Goal: Information Seeking & Learning: Learn about a topic

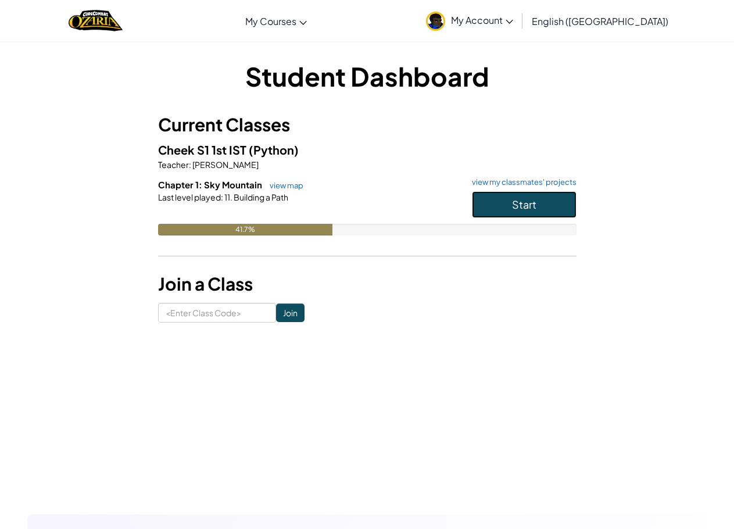
click at [487, 203] on button "Start" at bounding box center [524, 204] width 105 height 27
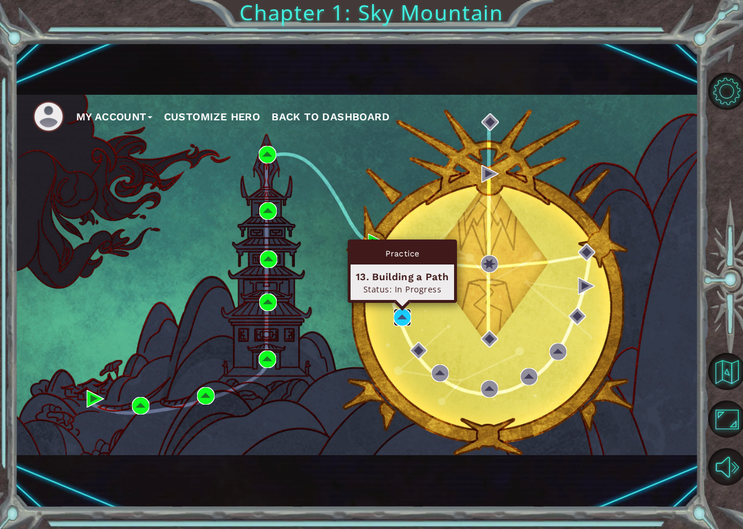
click at [401, 313] on img at bounding box center [402, 317] width 17 height 17
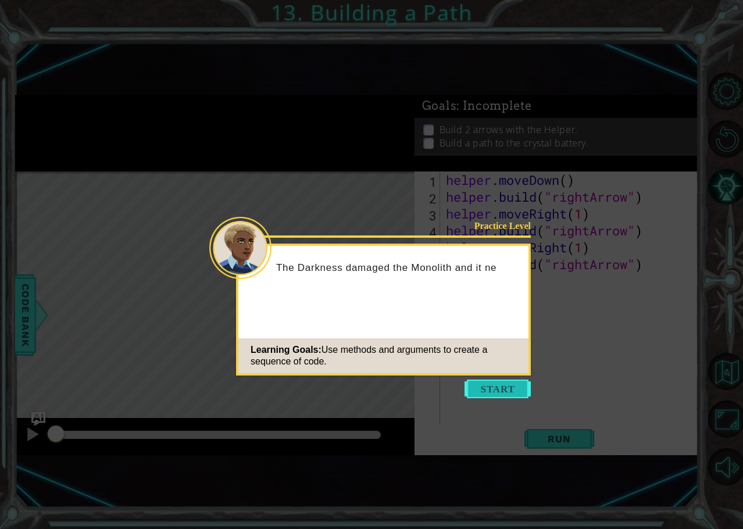
click at [487, 390] on button "Start" at bounding box center [498, 389] width 66 height 19
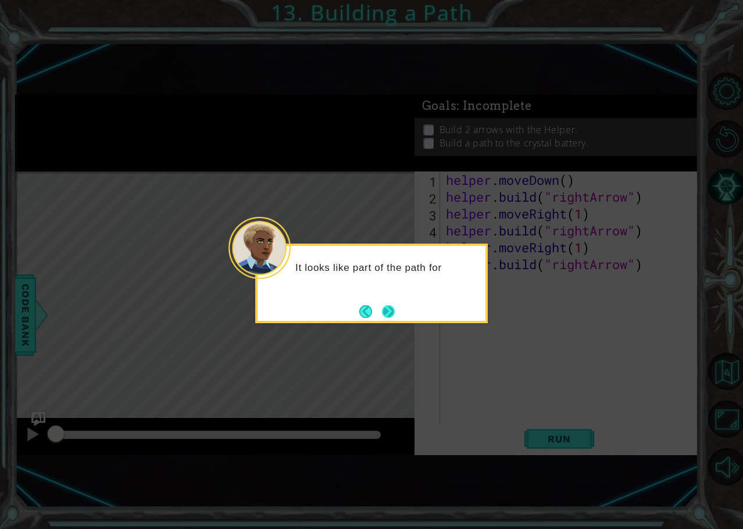
click at [383, 311] on button "Next" at bounding box center [388, 311] width 13 height 13
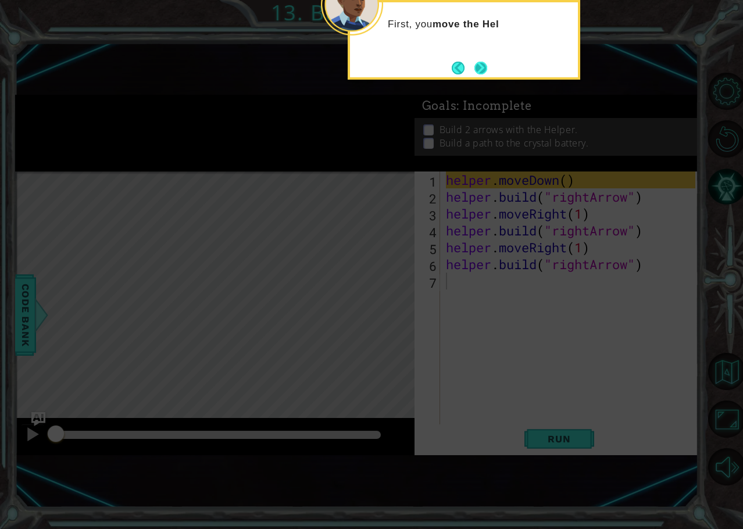
click at [476, 65] on button "Next" at bounding box center [480, 68] width 13 height 13
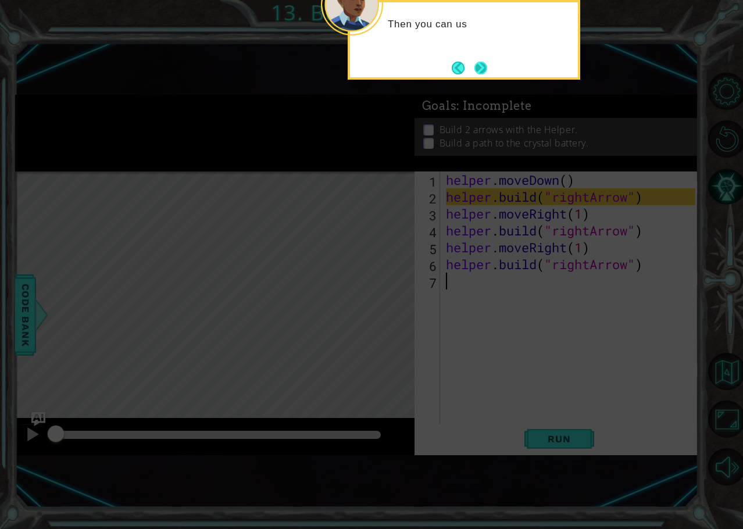
click at [476, 68] on button "Next" at bounding box center [480, 67] width 17 height 17
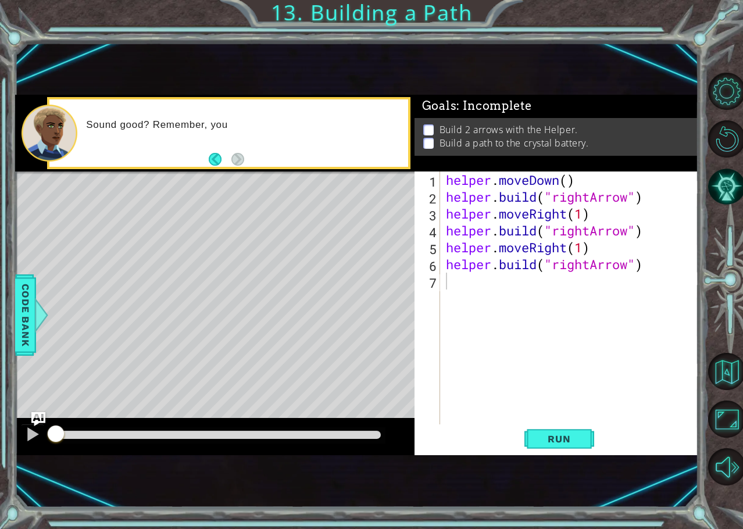
click at [240, 220] on div "Level Map" at bounding box center [283, 343] width 537 height 342
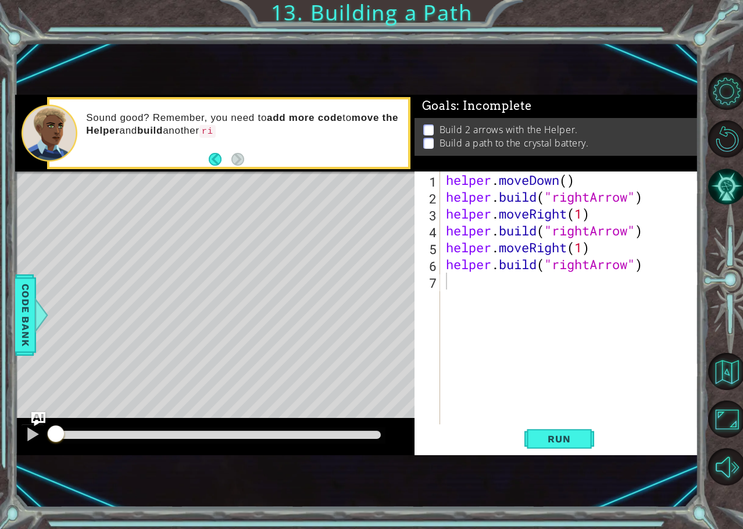
click at [285, 247] on div "Level Map" at bounding box center [283, 343] width 537 height 342
click at [529, 436] on button "Run" at bounding box center [559, 439] width 70 height 28
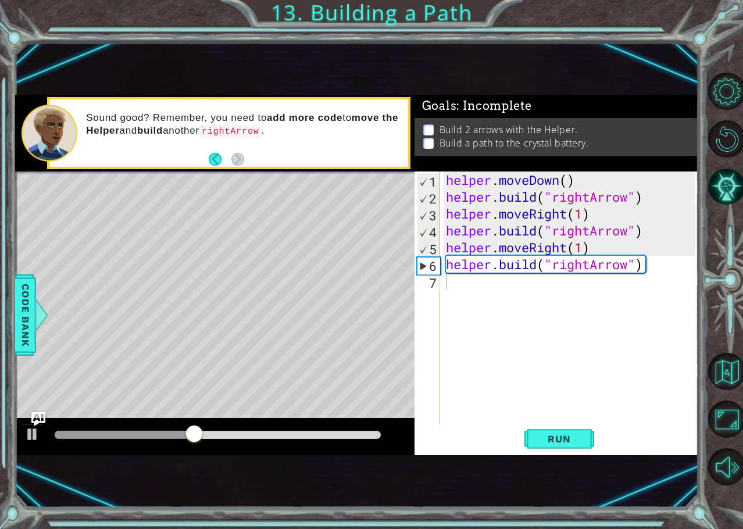
click at [279, 321] on div "Level Map" at bounding box center [283, 343] width 537 height 342
click at [477, 295] on div "helper . moveDown ( ) helper . build ( "rightArrow" ) helper . moveRight ( 1 ) …" at bounding box center [573, 315] width 258 height 287
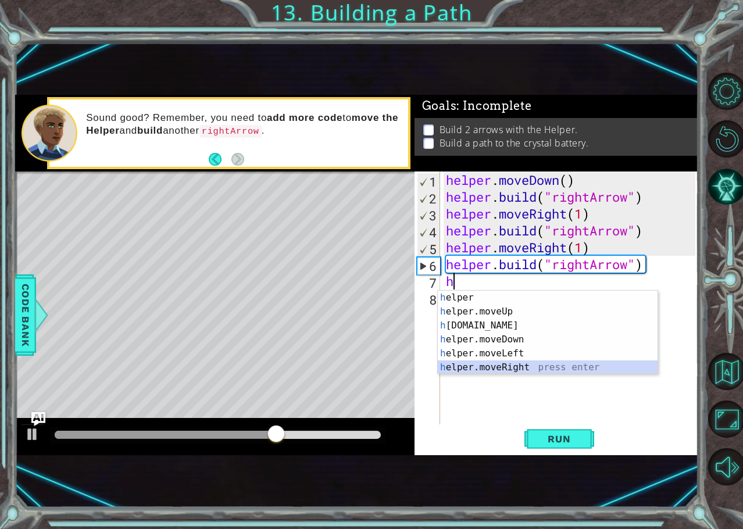
click at [513, 363] on div "h elper press enter h elper.moveUp press enter h [DOMAIN_NAME] press enter h el…" at bounding box center [548, 347] width 220 height 112
type textarea "helper.moveRight(1)"
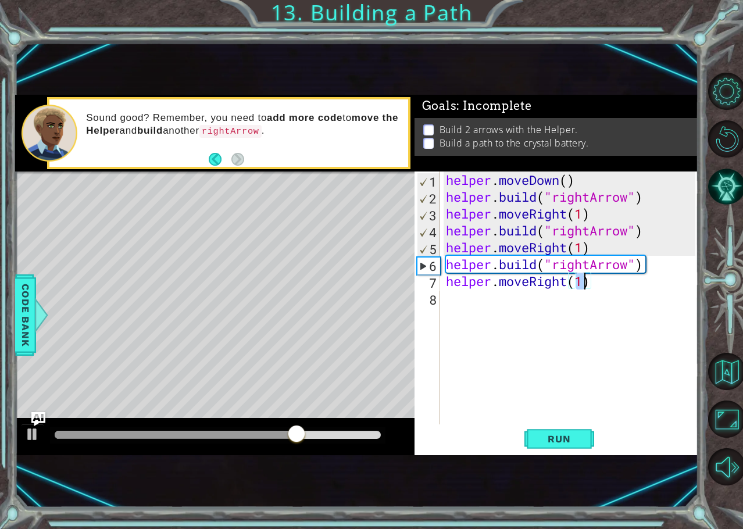
click at [579, 296] on div "helper . moveDown ( ) helper . build ( "rightArrow" ) helper . moveRight ( 1 ) …" at bounding box center [573, 315] width 258 height 287
click at [526, 265] on div "helper . moveDown ( ) helper . build ( "rightArrow" ) helper . moveRight ( 1 ) …" at bounding box center [573, 315] width 258 height 287
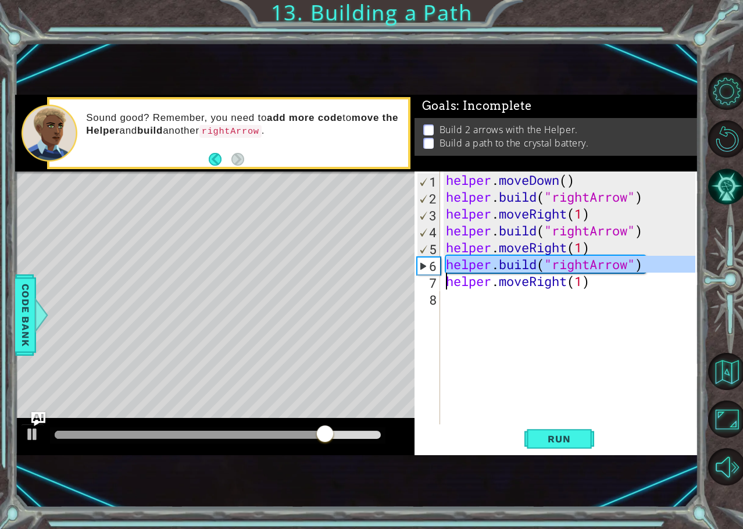
click at [526, 265] on div "helper . moveDown ( ) helper . build ( "rightArrow" ) helper . moveRight ( 1 ) …" at bounding box center [573, 315] width 258 height 287
type textarea "[DOMAIN_NAME]("rightArrow") helper.moveRight(1)"
click at [505, 299] on div "helper . moveDown ( ) helper . build ( "rightArrow" ) helper . moveRight ( 1 ) …" at bounding box center [573, 315] width 258 height 287
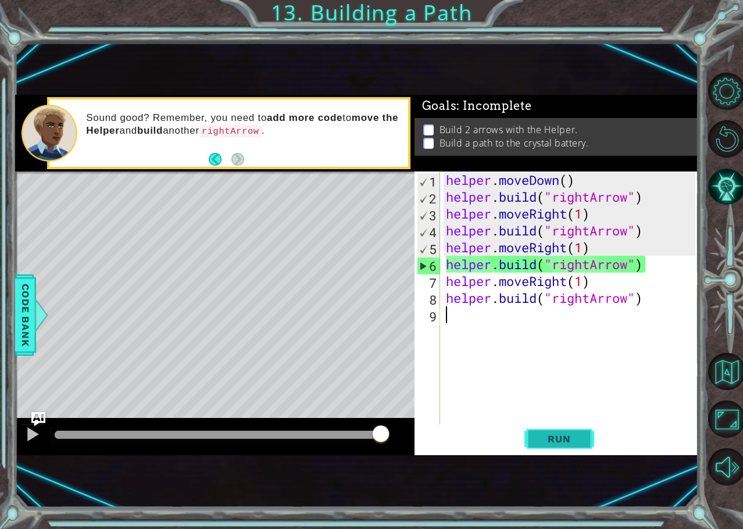
click at [544, 433] on span "Run" at bounding box center [559, 439] width 46 height 12
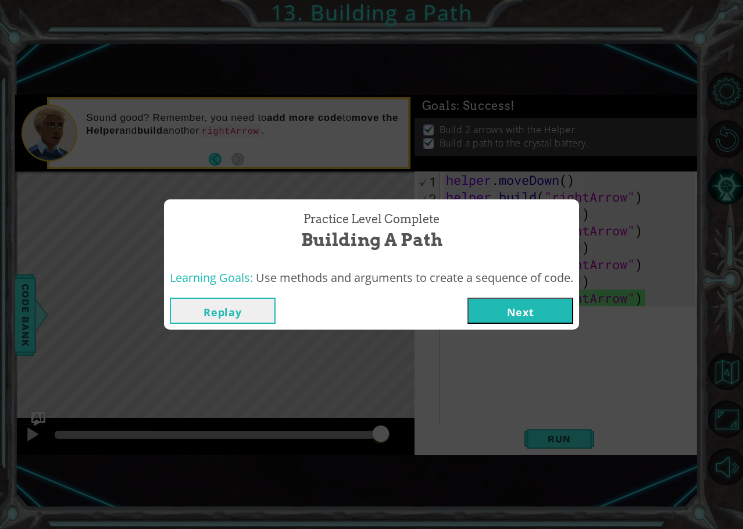
click at [567, 308] on button "Next" at bounding box center [520, 311] width 106 height 26
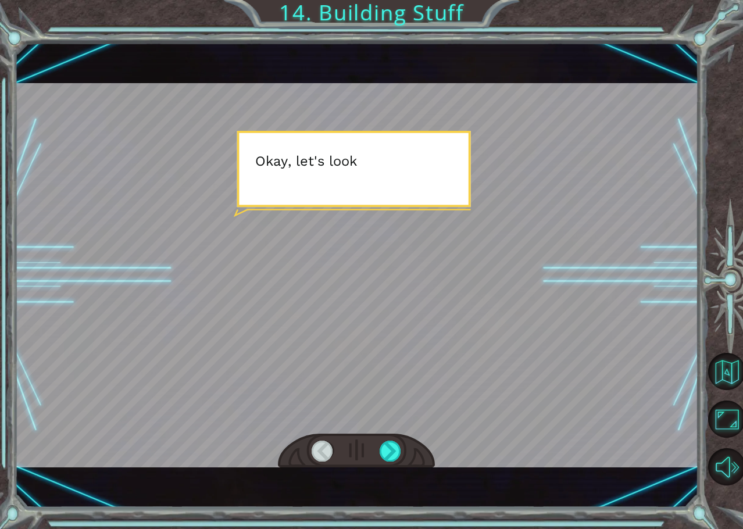
click at [378, 292] on div at bounding box center [357, 275] width 684 height 384
click at [380, 291] on div at bounding box center [357, 275] width 684 height 384
drag, startPoint x: 383, startPoint y: 288, endPoint x: 387, endPoint y: 281, distance: 8.3
click at [385, 284] on div at bounding box center [357, 275] width 684 height 384
click at [431, 202] on div at bounding box center [357, 275] width 684 height 384
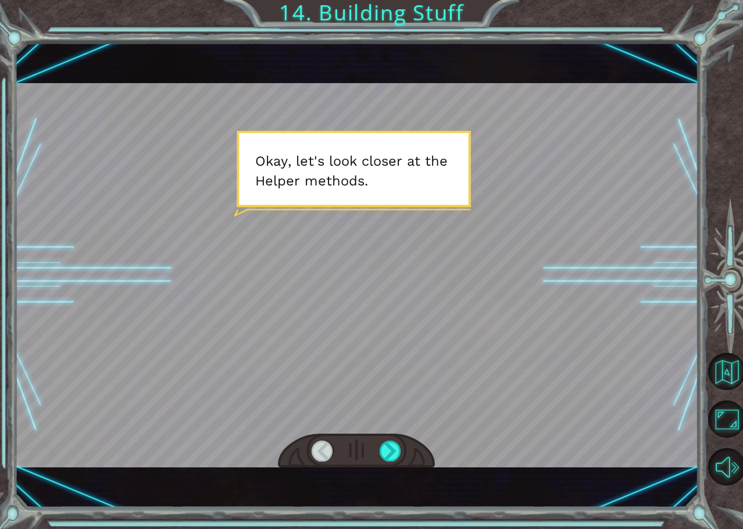
drag, startPoint x: 437, startPoint y: 191, endPoint x: 442, endPoint y: 182, distance: 10.4
click at [437, 192] on div at bounding box center [357, 275] width 684 height 384
drag, startPoint x: 469, startPoint y: 217, endPoint x: 464, endPoint y: 211, distance: 7.8
click at [467, 217] on div at bounding box center [357, 275] width 684 height 384
click at [448, 203] on div at bounding box center [357, 275] width 684 height 384
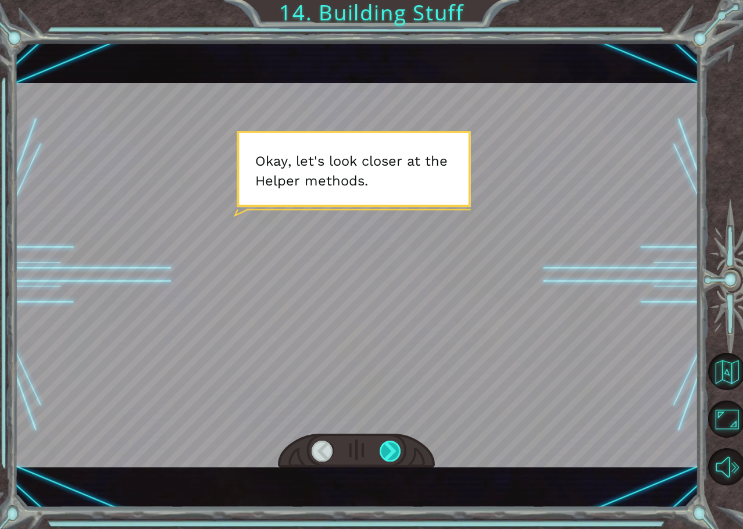
click at [394, 454] on div at bounding box center [391, 451] width 22 height 21
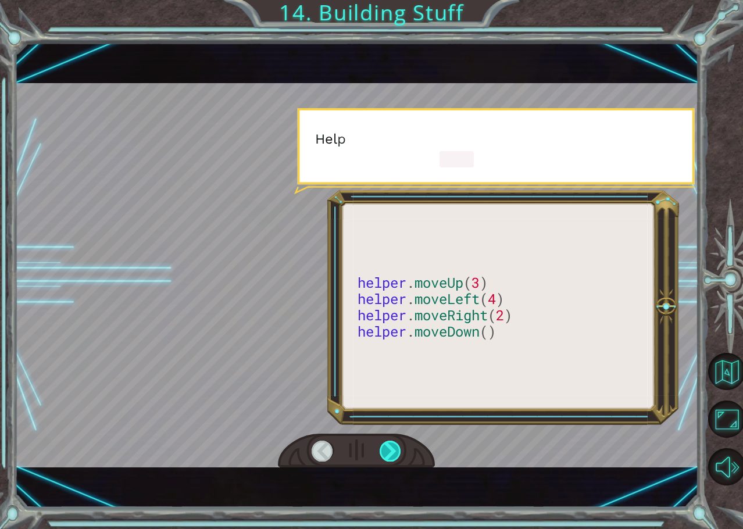
click at [397, 451] on div at bounding box center [391, 451] width 22 height 21
click at [395, 448] on div at bounding box center [391, 451] width 22 height 21
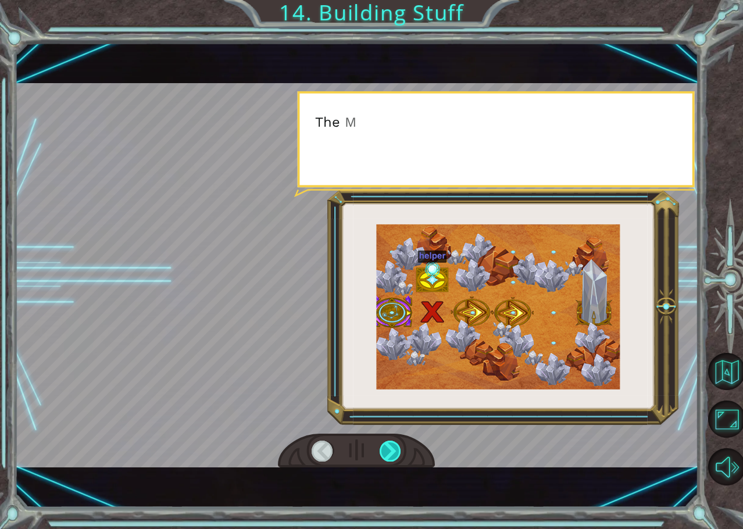
click at [394, 449] on div at bounding box center [391, 451] width 22 height 21
click at [394, 448] on div at bounding box center [391, 451] width 22 height 21
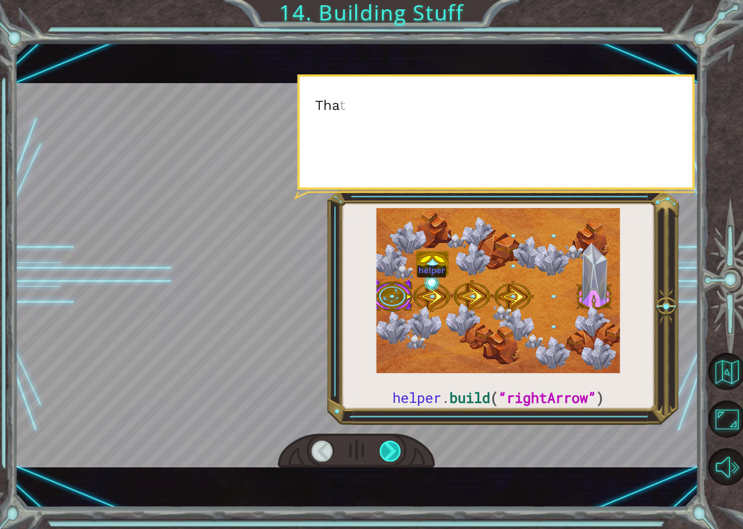
click at [394, 446] on div at bounding box center [391, 451] width 22 height 21
click at [392, 447] on div at bounding box center [391, 451] width 22 height 21
click at [392, 444] on div at bounding box center [391, 451] width 22 height 21
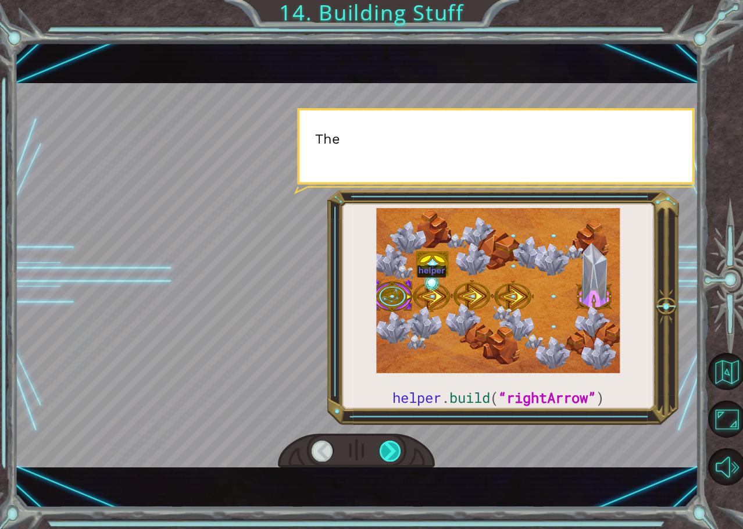
click at [391, 444] on div at bounding box center [391, 451] width 22 height 21
click at [390, 441] on div at bounding box center [391, 451] width 22 height 21
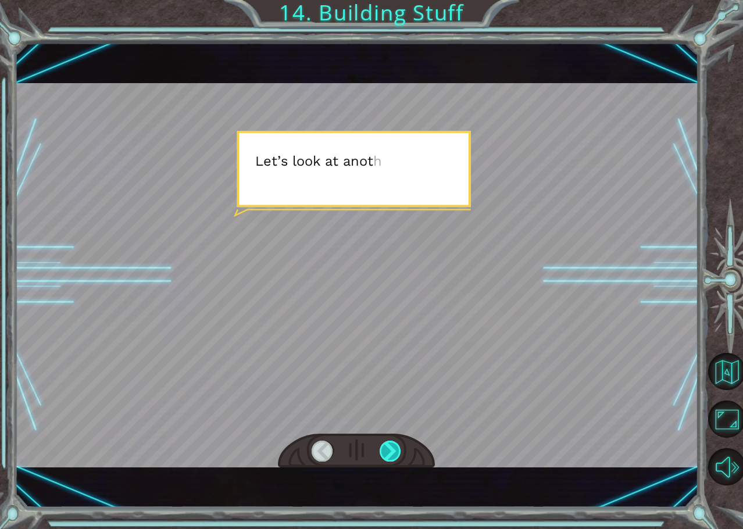
click at [390, 442] on div at bounding box center [391, 451] width 22 height 21
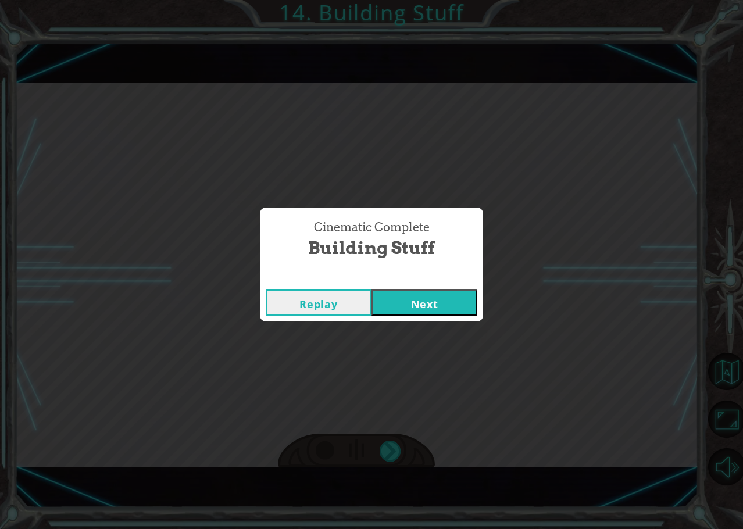
click at [390, 446] on div "Cinematic Complete Building Stuff Replay Next" at bounding box center [371, 264] width 743 height 529
click at [431, 310] on button "Next" at bounding box center [425, 303] width 106 height 26
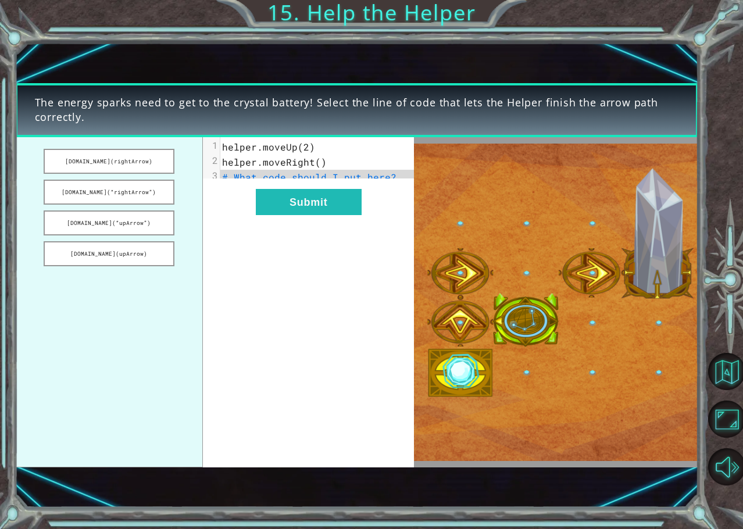
click at [325, 360] on div "xxxxxxxxxx 3 1 helper.moveUp(2) 2 helper.moveRight() 3 # What code should I put…" at bounding box center [308, 302] width 211 height 330
click at [148, 198] on button "[DOMAIN_NAME](“rightArrow”)" at bounding box center [109, 192] width 131 height 25
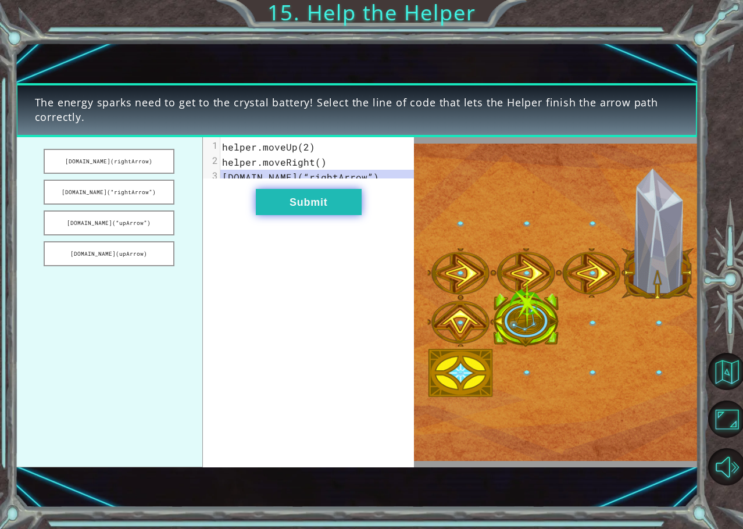
click at [284, 215] on button "Submit" at bounding box center [309, 202] width 106 height 26
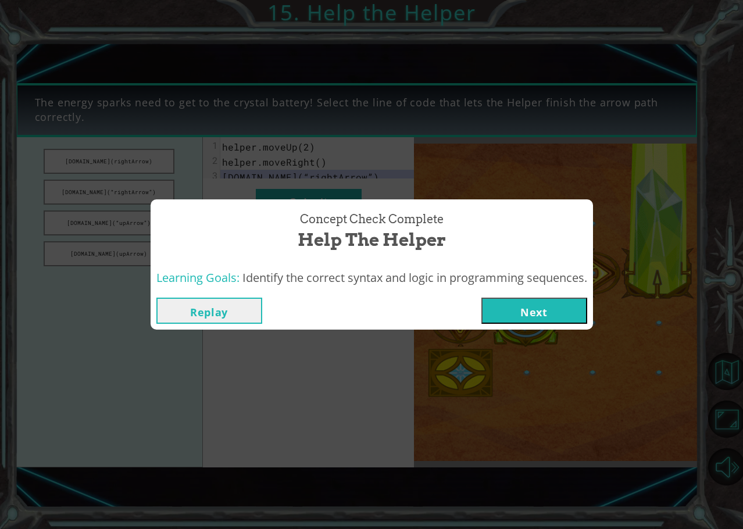
click at [522, 301] on button "Next" at bounding box center [534, 311] width 106 height 26
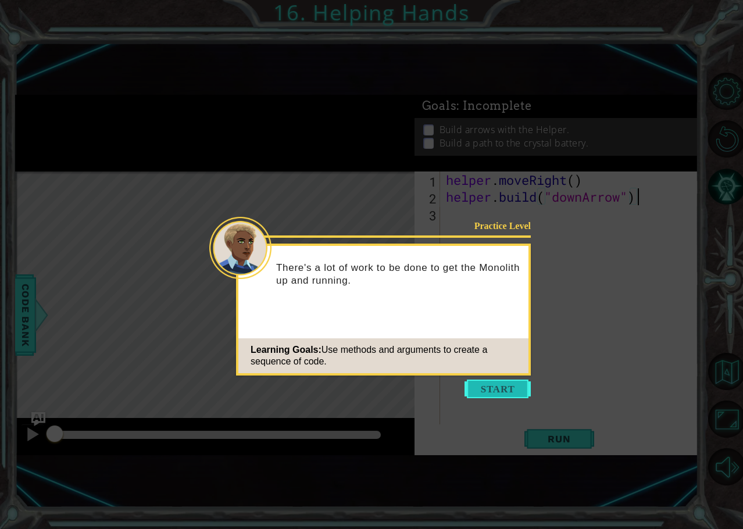
click at [474, 384] on button "Start" at bounding box center [498, 389] width 66 height 19
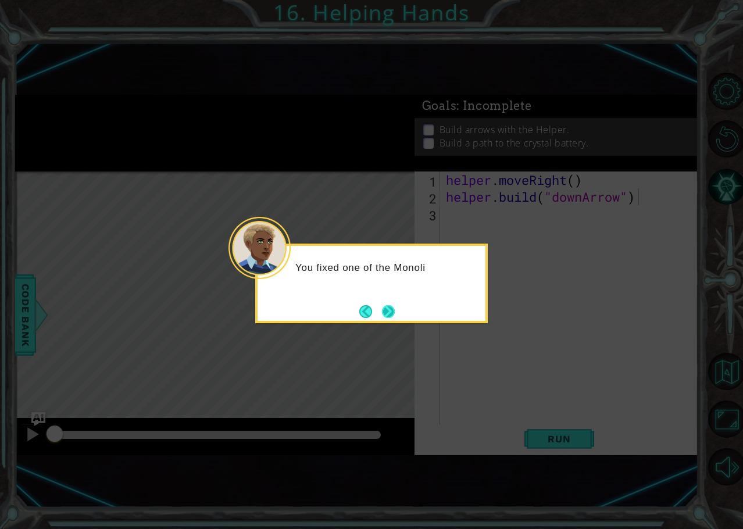
click at [382, 312] on button "Next" at bounding box center [388, 311] width 13 height 13
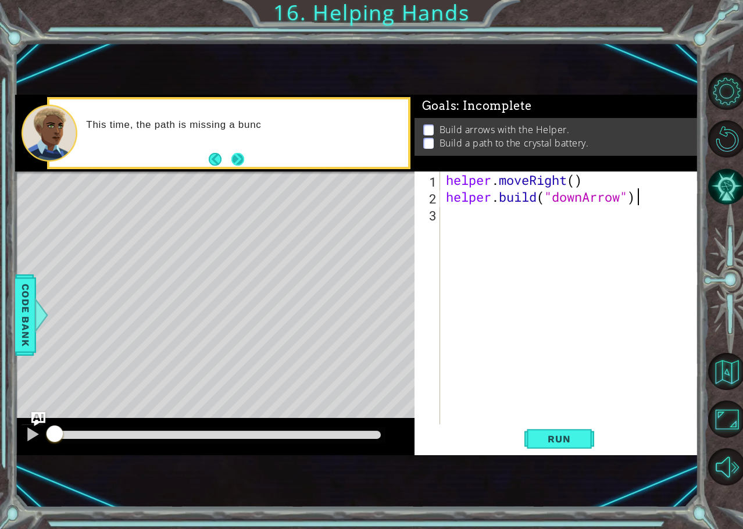
click at [238, 158] on button "Next" at bounding box center [237, 159] width 13 height 13
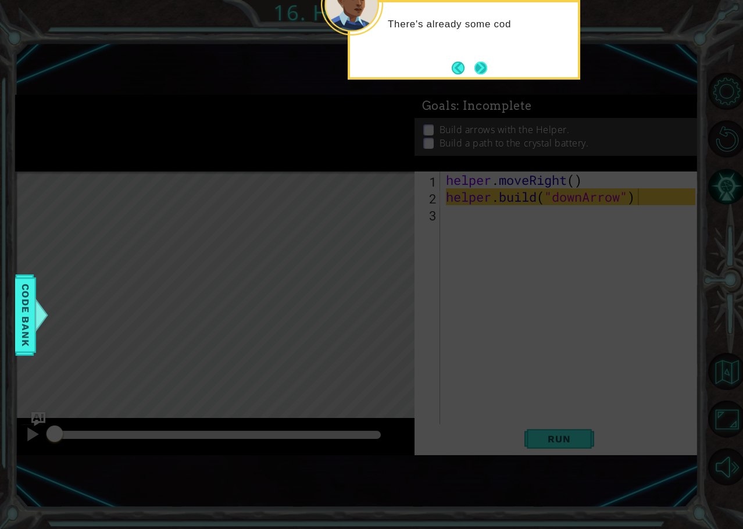
click at [482, 67] on button "Next" at bounding box center [480, 68] width 13 height 13
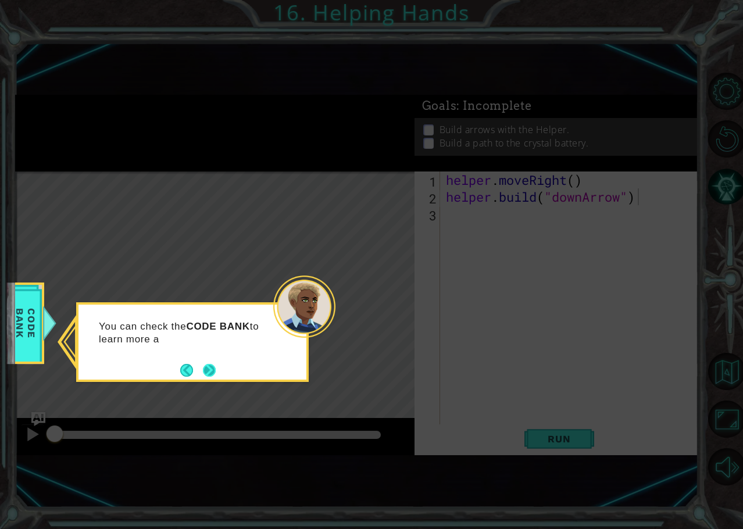
click at [216, 377] on button "Next" at bounding box center [209, 370] width 13 height 13
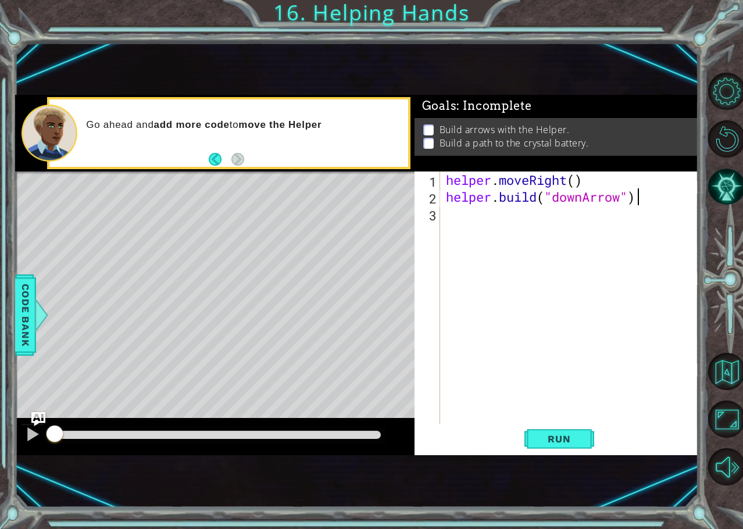
click at [508, 242] on div "helper . moveRight ( ) helper . build ( "downArrow" )" at bounding box center [573, 315] width 258 height 287
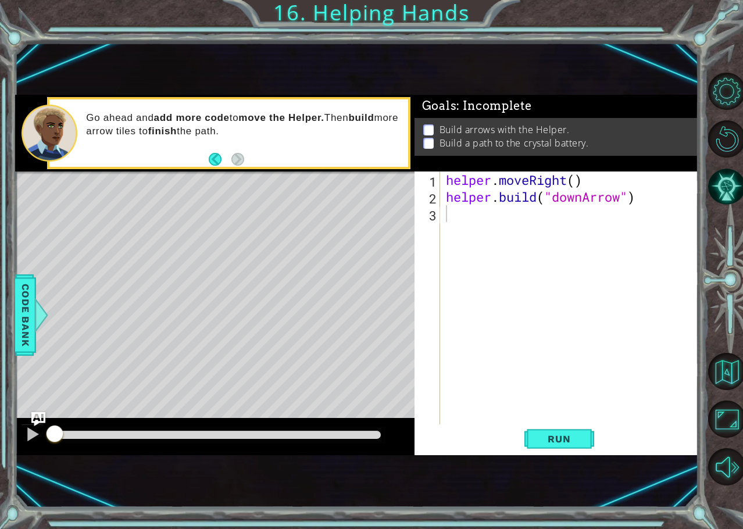
drag, startPoint x: 581, startPoint y: 226, endPoint x: 580, endPoint y: 233, distance: 7.8
click at [580, 231] on div "helper . moveRight ( ) helper . build ( "downArrow" )" at bounding box center [573, 315] width 258 height 287
click at [570, 437] on span "Run" at bounding box center [559, 439] width 46 height 12
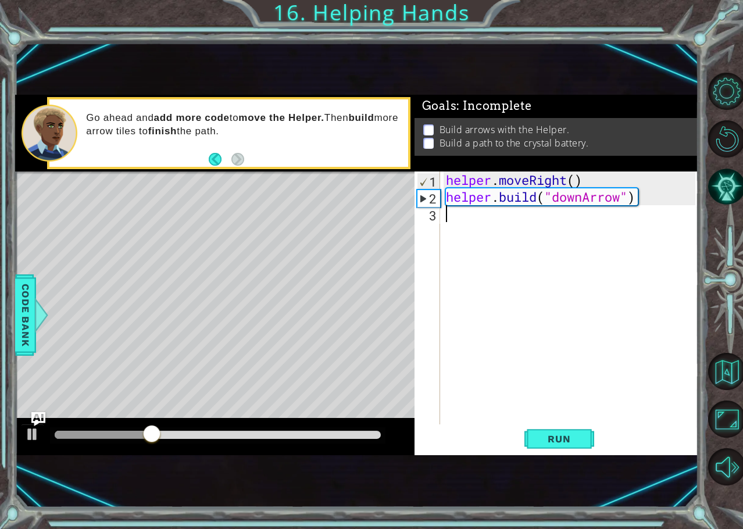
click at [461, 218] on div "helper . moveRight ( ) helper . build ( "downArrow" )" at bounding box center [573, 315] width 258 height 287
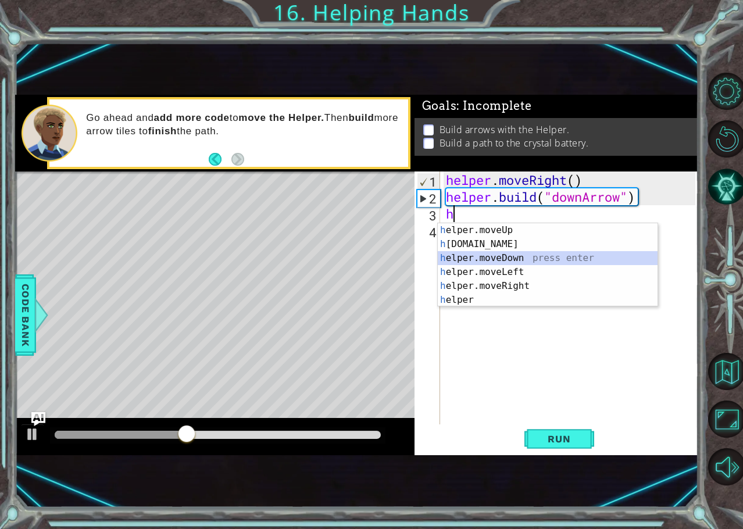
click at [480, 258] on div "h elper.moveUp press enter h [DOMAIN_NAME] press enter h elper.moveDown press e…" at bounding box center [548, 279] width 220 height 112
type textarea "helper.moveDown(1)"
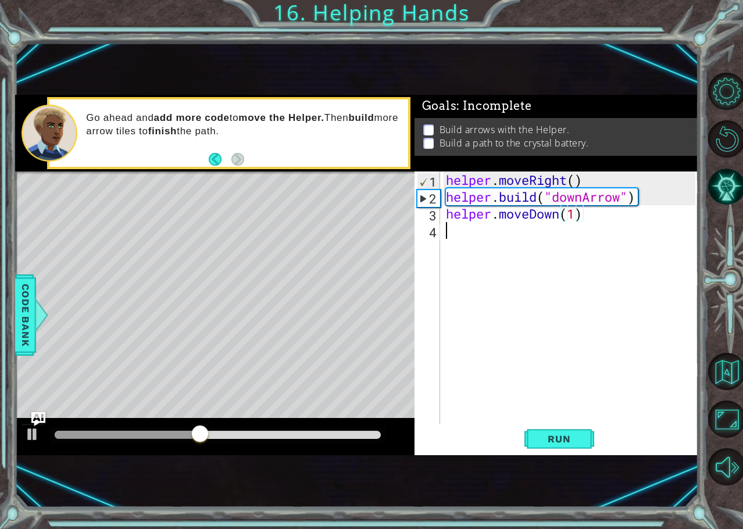
click at [545, 234] on div "helper . moveRight ( ) helper . build ( "downArrow" ) helper . moveDown ( 1 )" at bounding box center [573, 315] width 258 height 287
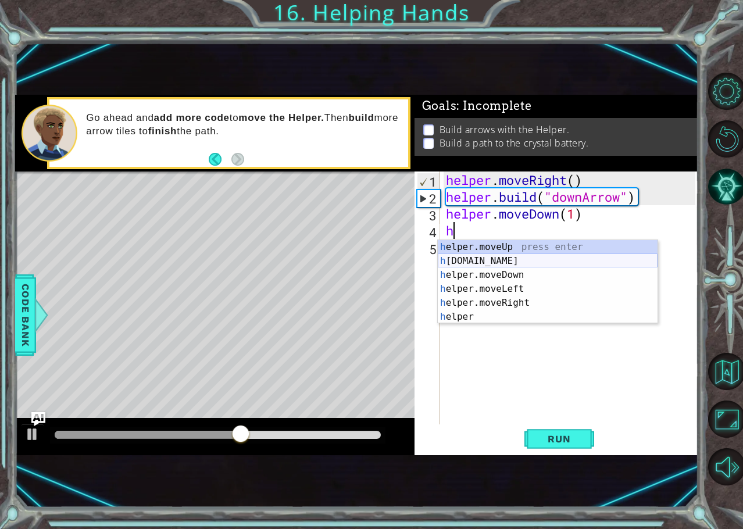
click at [517, 258] on div "h elper.moveUp press enter h [DOMAIN_NAME] press enter h elper.moveDown press e…" at bounding box center [548, 296] width 220 height 112
type textarea "[DOMAIN_NAME]("rightArrow")"
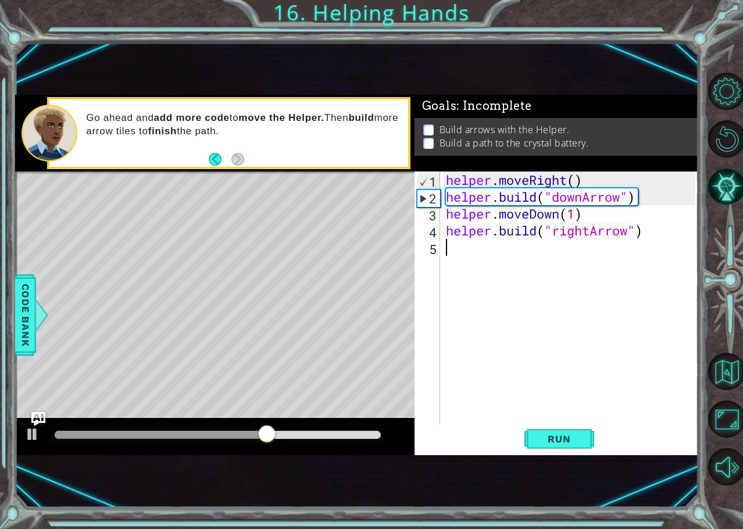
click at [590, 257] on div "helper . moveRight ( ) helper . build ( "downArrow" ) helper . moveDown ( 1 ) h…" at bounding box center [573, 315] width 258 height 287
click at [519, 177] on div "helper . moveRight ( ) helper . build ( "downArrow" ) helper . moveDown ( 1 ) h…" at bounding box center [573, 315] width 258 height 287
type textarea "helper.moveRight() [DOMAIN_NAME]("downArrow")"
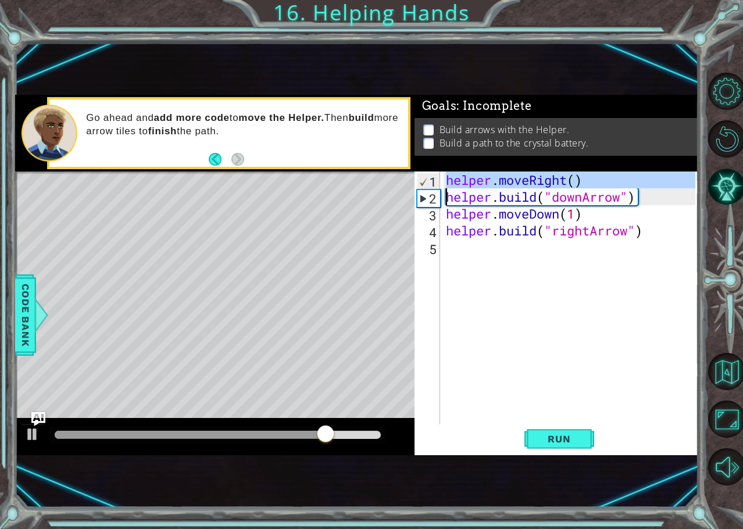
click at [502, 257] on div "helper . moveRight ( ) helper . build ( "downArrow" ) helper . moveDown ( 1 ) h…" at bounding box center [573, 315] width 258 height 287
paste textarea "[DOMAIN_NAME]("rightArrow")"
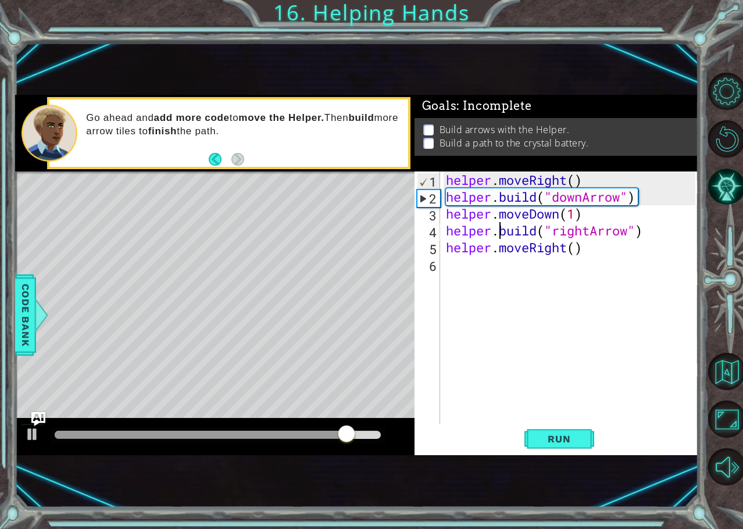
click at [502, 230] on div "helper . moveRight ( ) helper . build ( "downArrow" ) helper . moveDown ( 1 ) h…" at bounding box center [573, 315] width 258 height 287
click at [504, 230] on div "helper . moveRight ( ) helper . build ( "downArrow" ) helper . moveDown ( 1 ) h…" at bounding box center [570, 298] width 252 height 253
click at [504, 230] on div "helper . moveRight ( ) helper . build ( "downArrow" ) helper . moveDown ( 1 ) h…" at bounding box center [573, 315] width 258 height 287
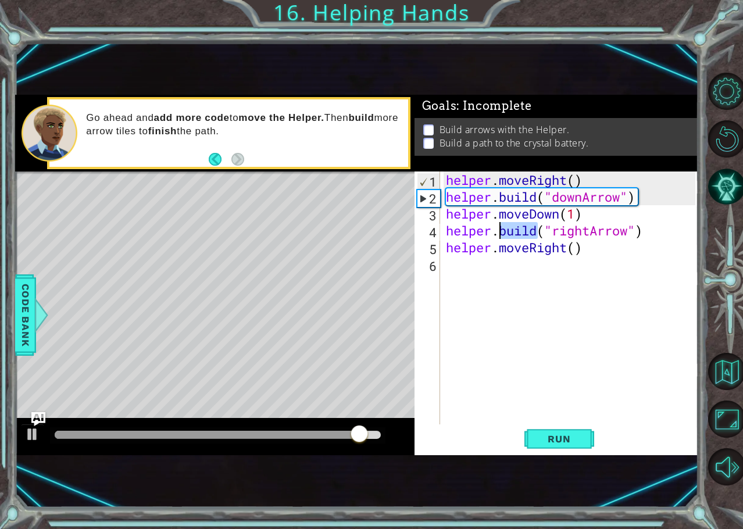
type textarea "[DOMAIN_NAME]("rightArrow") helper.moveRight()"
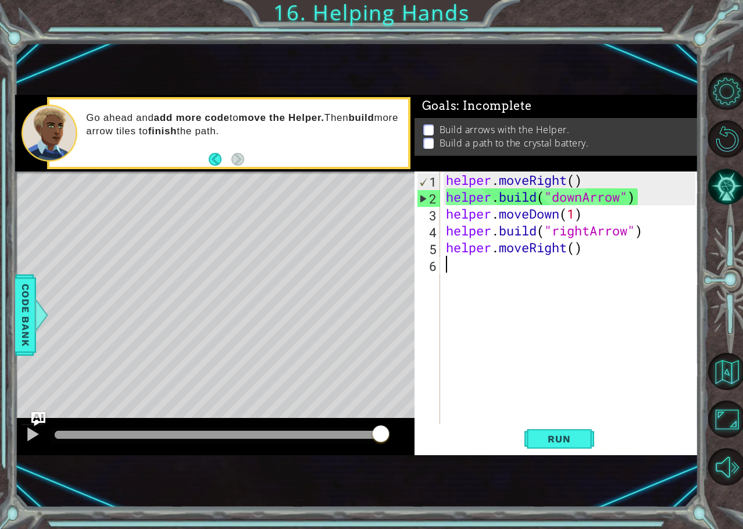
click at [504, 260] on div "helper . moveRight ( ) helper . build ( "downArrow" ) helper . moveDown ( 1 ) h…" at bounding box center [573, 315] width 258 height 287
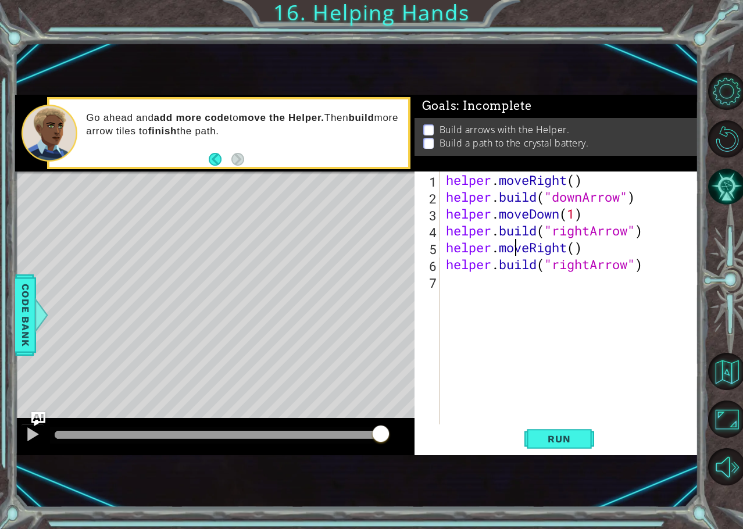
click at [512, 249] on div "helper . moveRight ( ) helper . build ( "downArrow" ) helper . moveDown ( 1 ) h…" at bounding box center [573, 315] width 258 height 287
type textarea "helper.moveRight() [DOMAIN_NAME]("rightArrow")"
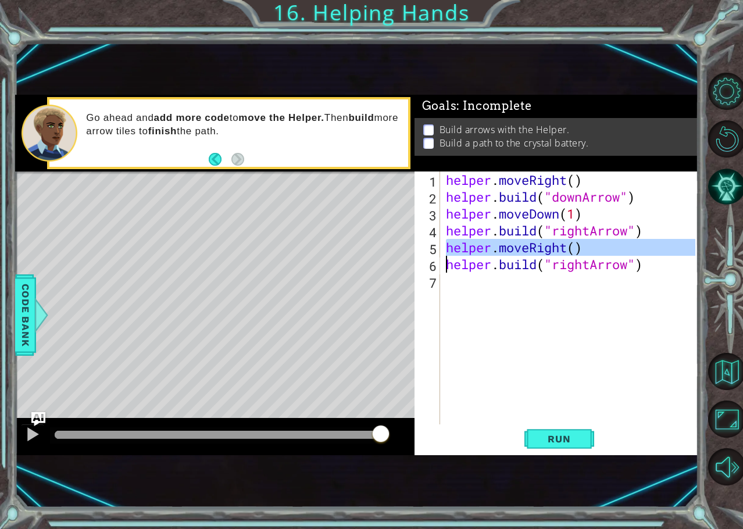
click at [512, 288] on div "helper . moveRight ( ) helper . build ( "downArrow" ) helper . moveDown ( 1 ) h…" at bounding box center [573, 315] width 258 height 287
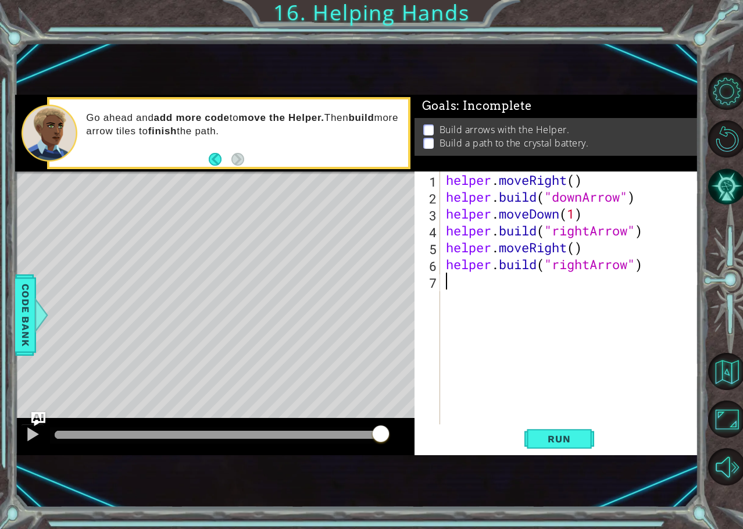
paste textarea "[DOMAIN_NAME]("rightArrow")"
click at [512, 258] on div "helper . moveRight ( ) helper . build ( "downArrow" ) helper . moveDown ( 1 ) h…" at bounding box center [573, 315] width 258 height 287
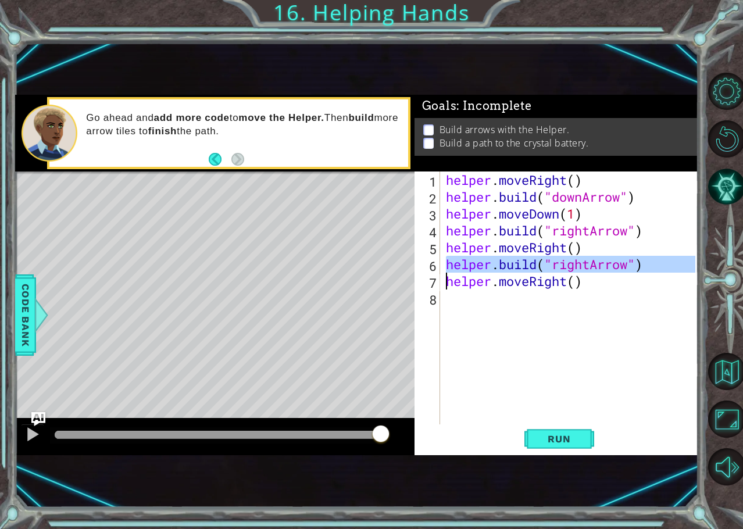
click at [509, 260] on div "helper . moveRight ( ) helper . build ( "downArrow" ) helper . moveDown ( 1 ) h…" at bounding box center [573, 315] width 258 height 287
type textarea "[DOMAIN_NAME]("rightArrow") helper.moveRight()"
click at [502, 303] on div "helper . moveRight ( ) helper . build ( "downArrow" ) helper . moveDown ( 1 ) h…" at bounding box center [573, 315] width 258 height 287
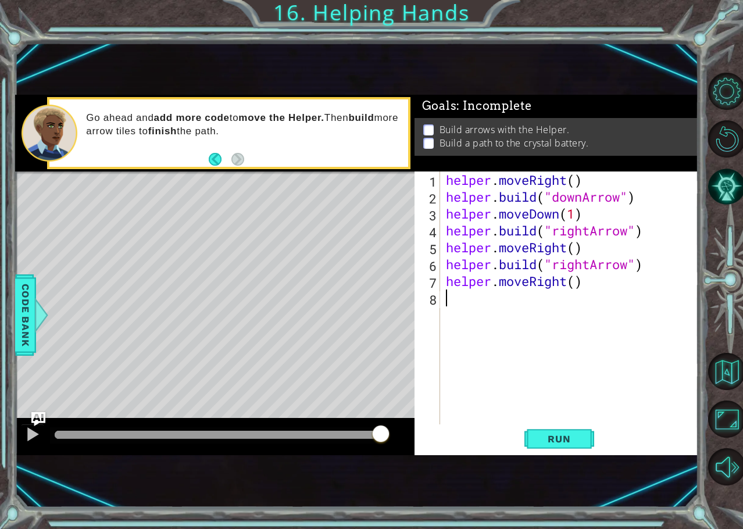
paste textarea "[DOMAIN_NAME]("rightArrow")"
click at [575, 298] on div "helper . moveRight ( ) helper . build ( "downArrow" ) helper . moveDown ( 1 ) h…" at bounding box center [573, 315] width 258 height 287
type textarea "[DOMAIN_NAME]("upArrow")"
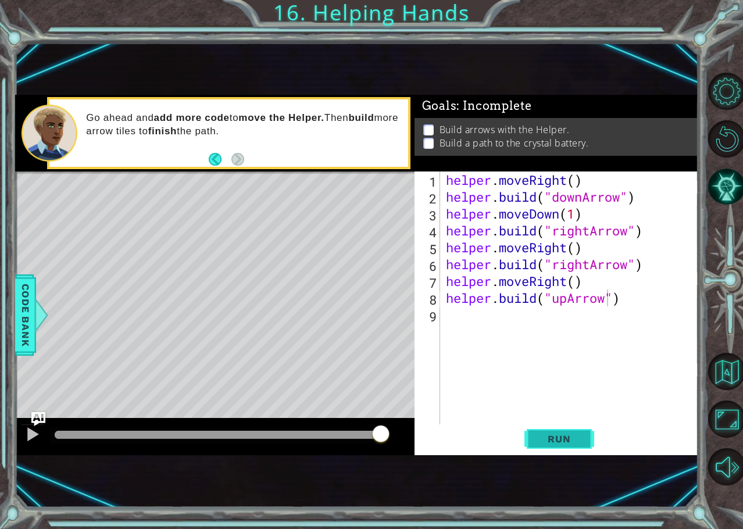
click at [562, 437] on span "Run" at bounding box center [559, 439] width 46 height 12
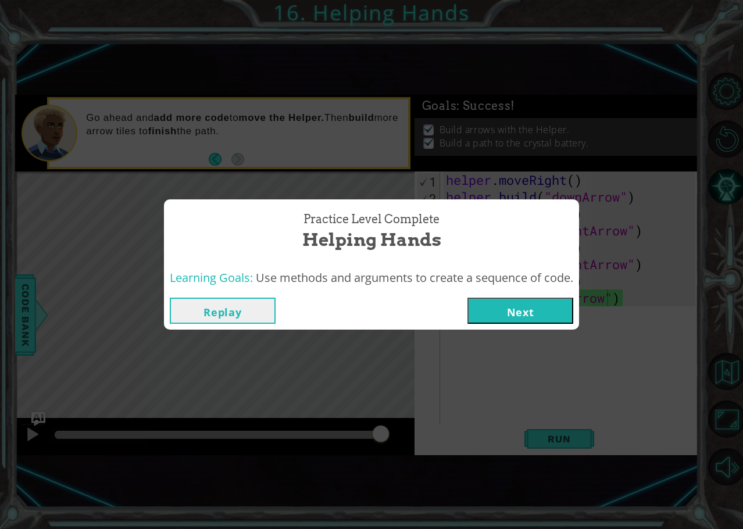
click at [530, 316] on button "Next" at bounding box center [520, 311] width 106 height 26
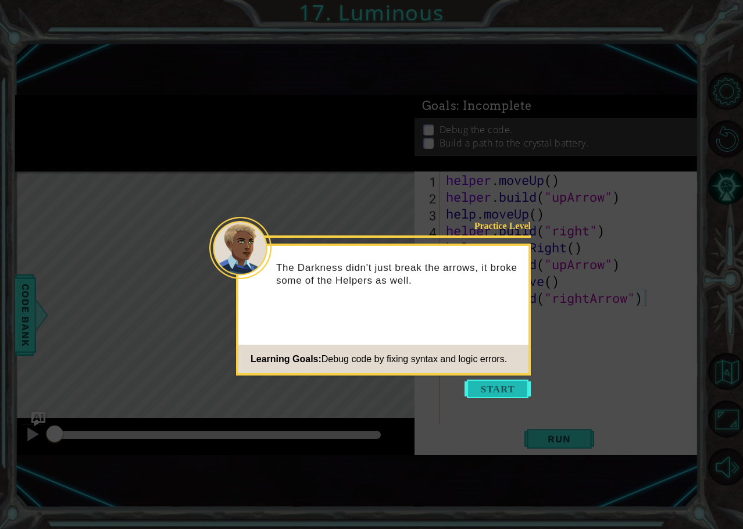
click at [499, 383] on button "Start" at bounding box center [498, 389] width 66 height 19
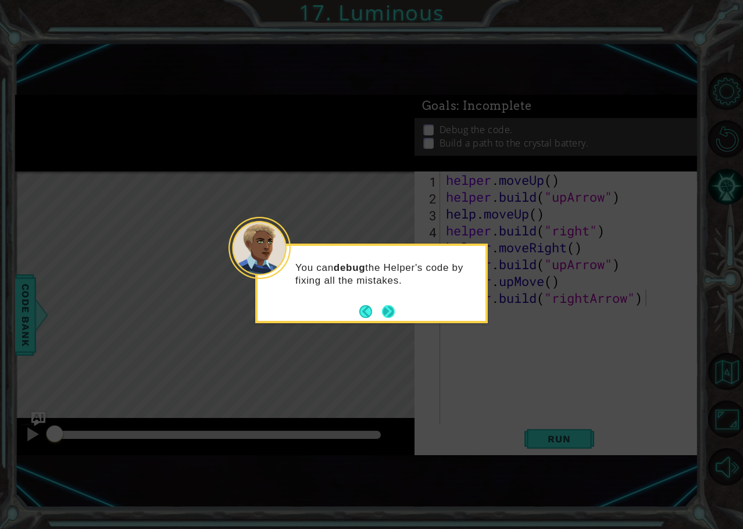
click at [388, 307] on button "Next" at bounding box center [388, 311] width 13 height 13
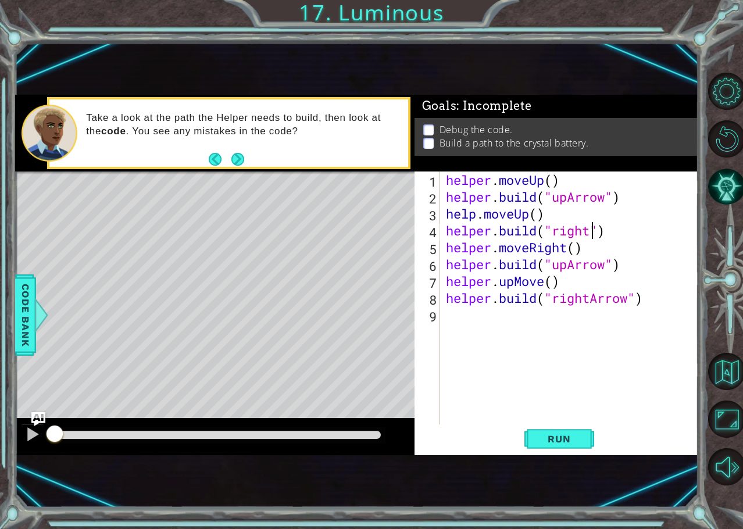
click at [591, 234] on div "helper . moveUp ( ) helper . build ( "upArrow" ) help . moveUp ( ) helper . bui…" at bounding box center [573, 315] width 258 height 287
click at [554, 288] on div "helper . moveUp ( ) helper . build ( "upArrow" ) help . moveUp ( ) helper . bui…" at bounding box center [573, 315] width 258 height 287
drag, startPoint x: 542, startPoint y: 281, endPoint x: 502, endPoint y: 285, distance: 40.4
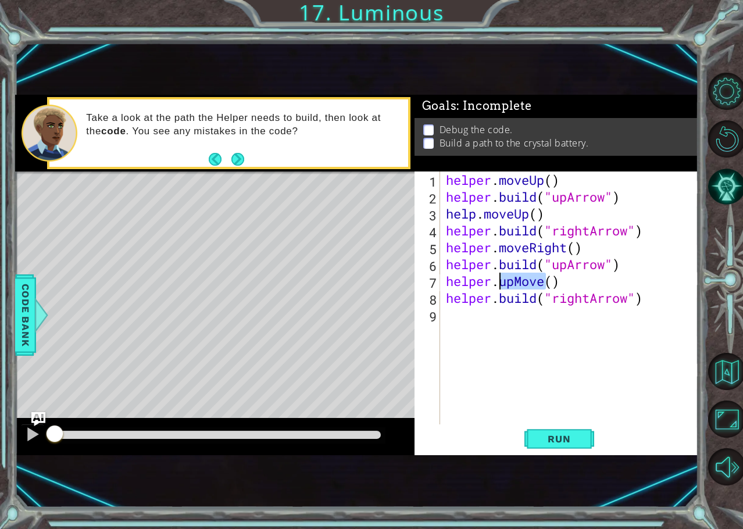
click at [502, 285] on div "helper . moveUp ( ) helper . build ( "upArrow" ) help . moveUp ( ) helper . bui…" at bounding box center [573, 315] width 258 height 287
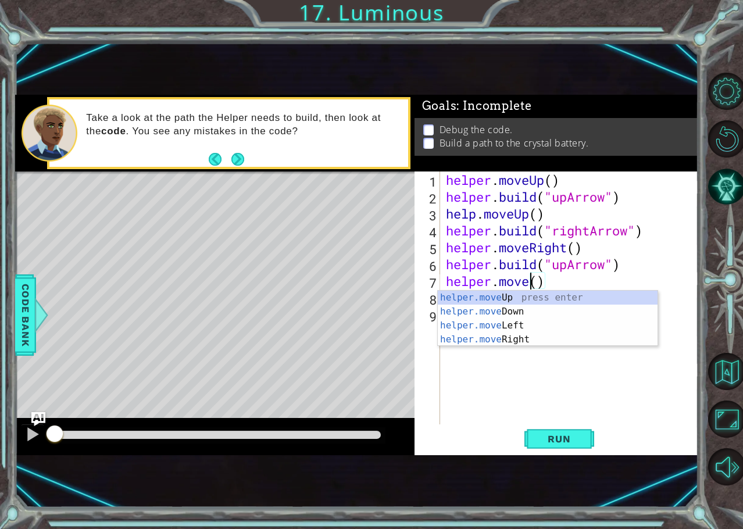
scroll to position [0, 4]
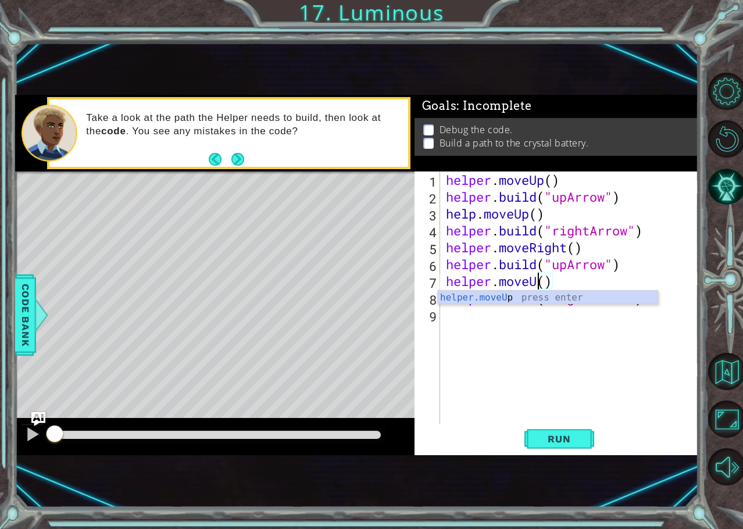
type textarea "helper.moveUp()"
click at [469, 394] on div "helper . moveUp ( ) helper . build ( "upArrow" ) help . moveUp ( ) helper . bui…" at bounding box center [573, 315] width 258 height 287
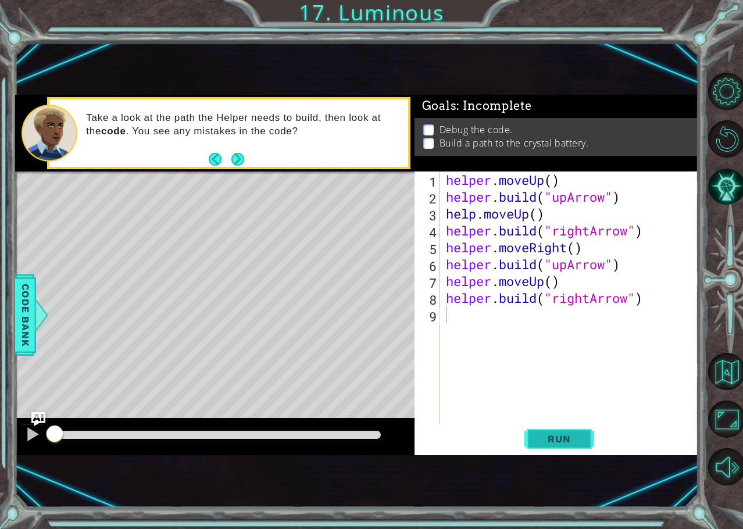
click at [556, 437] on span "Run" at bounding box center [559, 439] width 46 height 12
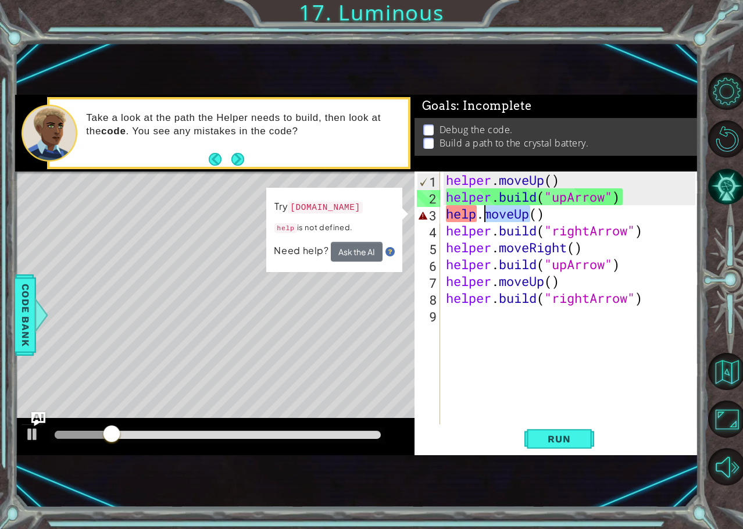
drag, startPoint x: 529, startPoint y: 217, endPoint x: 485, endPoint y: 210, distance: 44.2
click at [485, 210] on div "helper . moveUp ( ) helper . build ( "upArrow" ) help . moveUp ( ) helper . bui…" at bounding box center [573, 315] width 258 height 287
click at [479, 216] on div "helper . moveUp ( ) helper . build ( "upArrow" ) help . moveUp ( ) helper . bui…" at bounding box center [573, 315] width 258 height 287
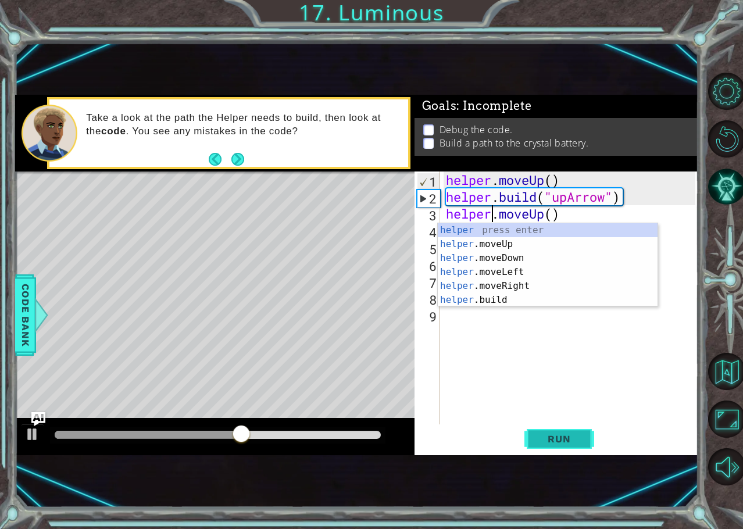
type textarea "helper.moveUp()"
click at [543, 437] on span "Run" at bounding box center [559, 439] width 46 height 12
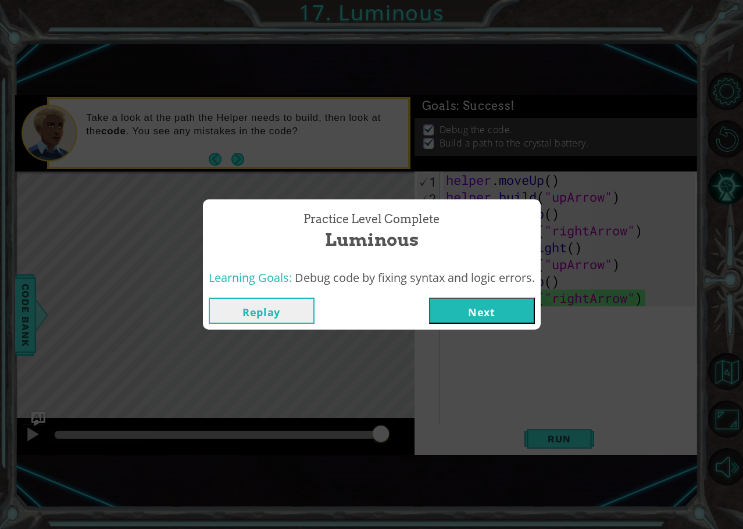
click at [466, 320] on button "Next" at bounding box center [482, 311] width 106 height 26
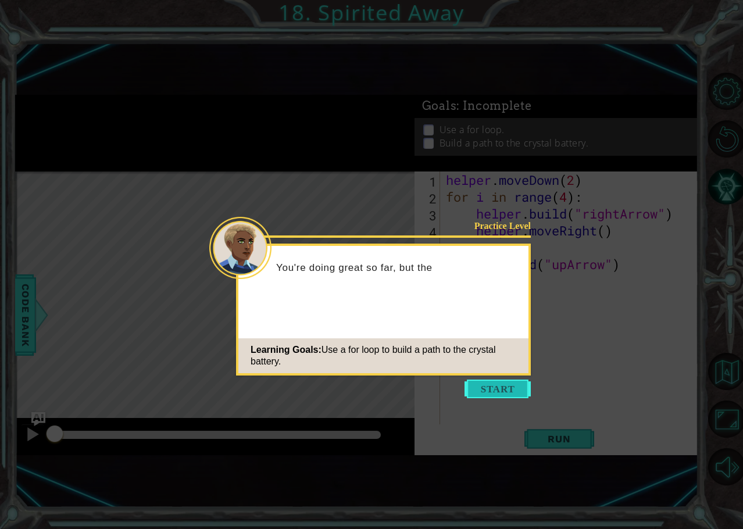
click at [498, 381] on button "Start" at bounding box center [498, 389] width 66 height 19
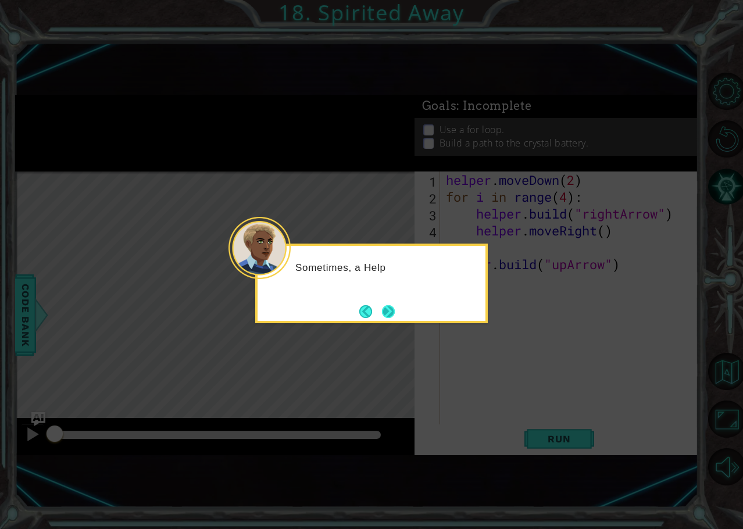
click at [388, 309] on button "Next" at bounding box center [388, 311] width 13 height 13
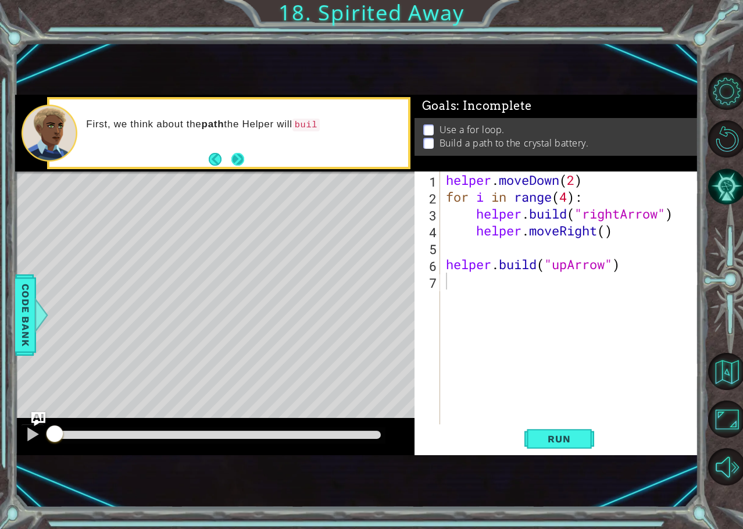
click at [238, 163] on button "Next" at bounding box center [238, 159] width 14 height 14
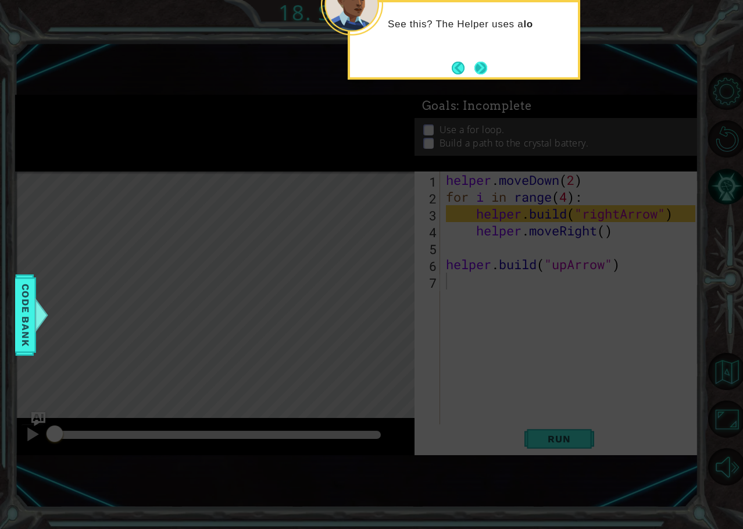
click at [477, 70] on button "Next" at bounding box center [480, 68] width 13 height 13
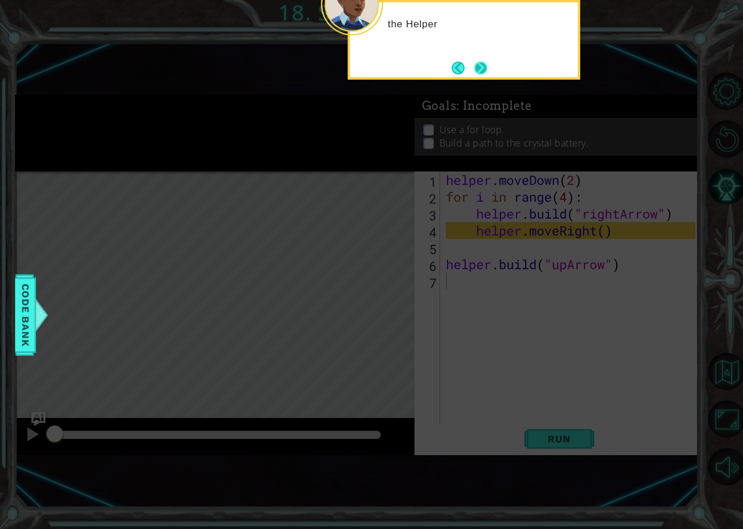
click at [479, 66] on button "Next" at bounding box center [480, 68] width 13 height 13
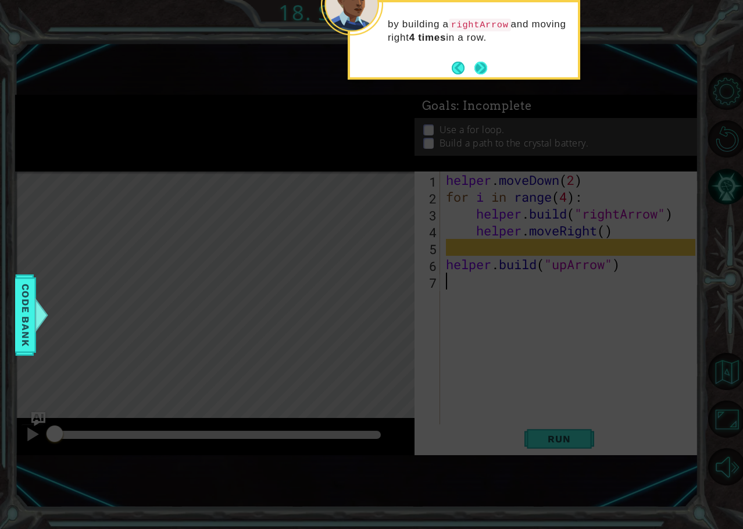
click at [477, 65] on button "Next" at bounding box center [480, 68] width 13 height 13
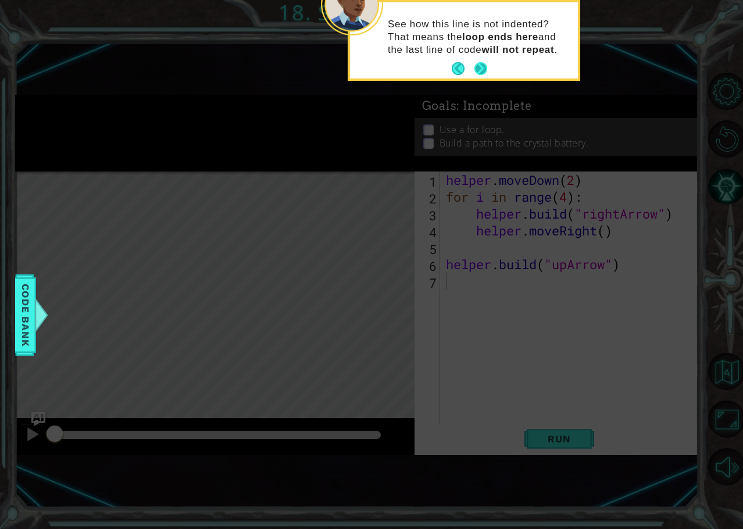
click at [481, 62] on button "Next" at bounding box center [480, 68] width 13 height 13
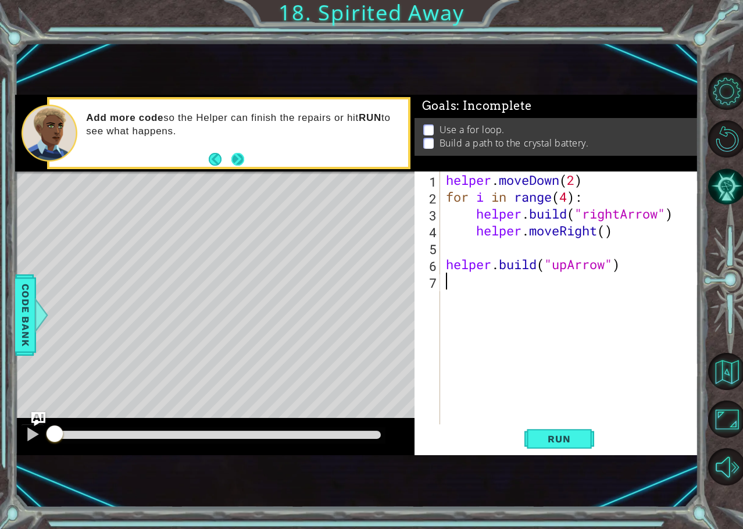
click at [237, 162] on button "Next" at bounding box center [237, 159] width 13 height 13
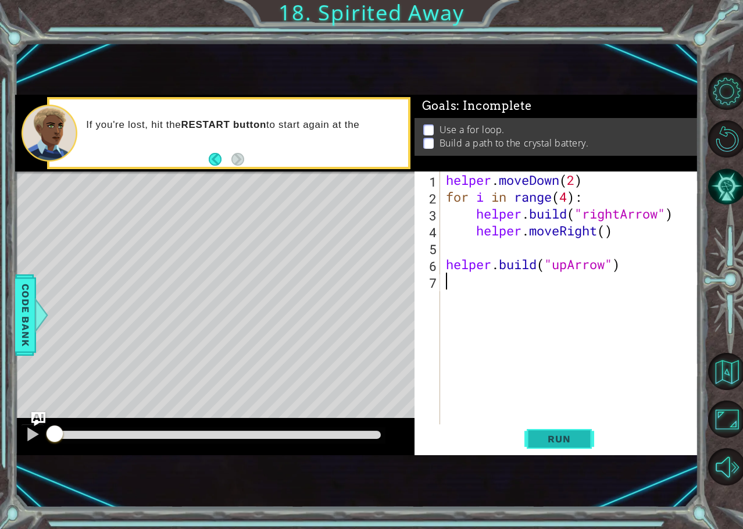
click at [558, 427] on button "Run" at bounding box center [559, 439] width 70 height 28
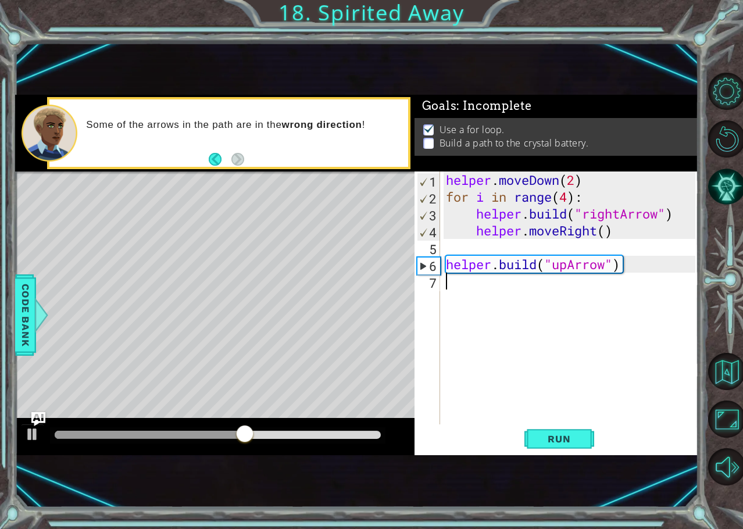
click at [474, 289] on div "helper . moveDown ( 2 ) for i in range ( 4 ) : helper . build ( "rightArrow" ) …" at bounding box center [573, 315] width 258 height 287
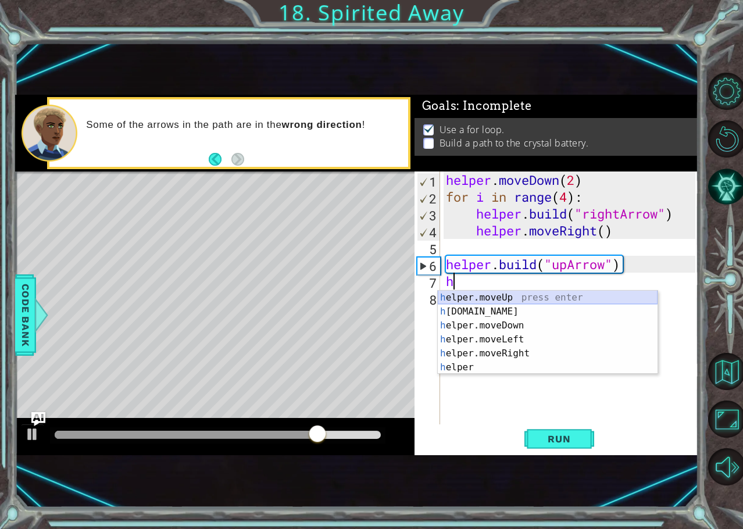
click at [534, 301] on div "h elper.moveUp press enter h [DOMAIN_NAME] press enter h elper.moveDown press e…" at bounding box center [548, 347] width 220 height 112
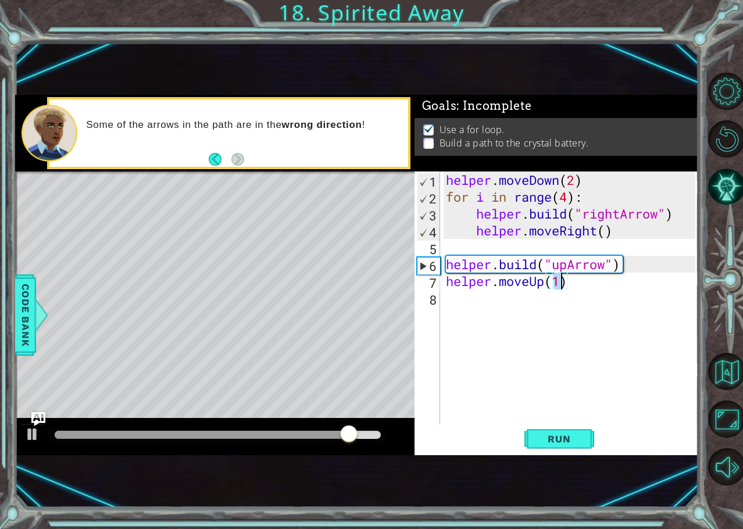
click at [565, 267] on div "helper . moveDown ( 2 ) for i in range ( 4 ) : helper . build ( "rightArrow" ) …" at bounding box center [573, 315] width 258 height 287
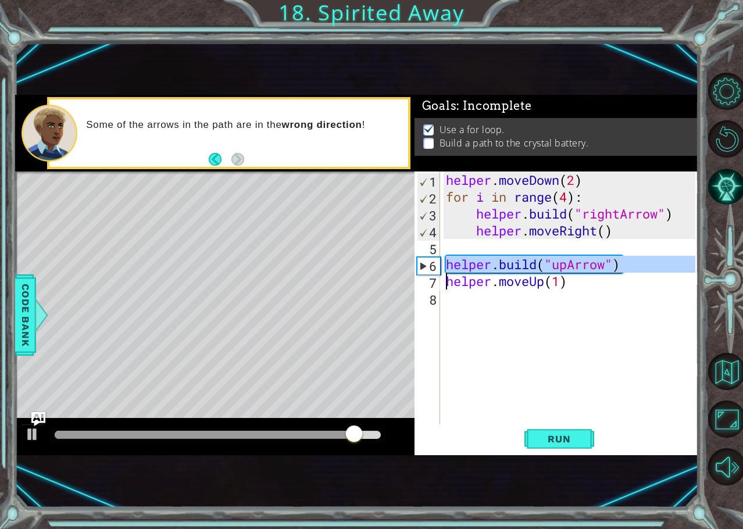
click at [566, 266] on div "helper . moveDown ( 2 ) for i in range ( 4 ) : helper . build ( "rightArrow" ) …" at bounding box center [573, 315] width 258 height 287
type textarea "[DOMAIN_NAME]("upArrow") helper.moveUp(1)"
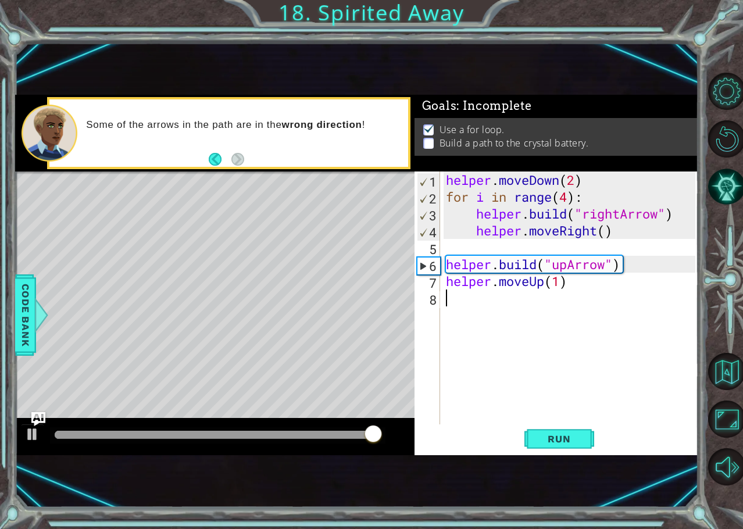
click at [546, 302] on div "helper . moveDown ( 2 ) for i in range ( 4 ) : helper . build ( "rightArrow" ) …" at bounding box center [573, 315] width 258 height 287
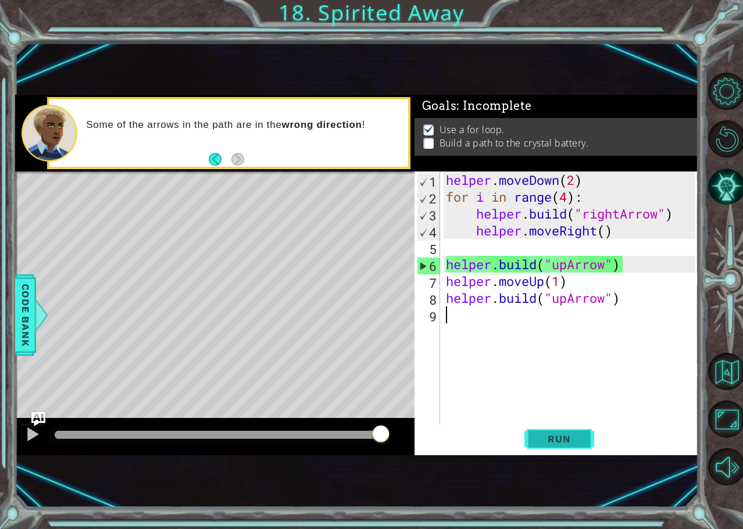
click at [537, 437] on span "Run" at bounding box center [559, 439] width 46 height 12
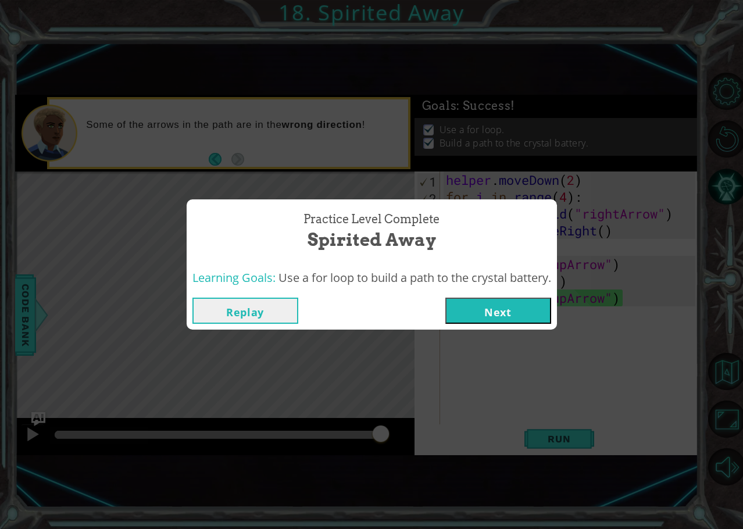
click at [462, 300] on button "Next" at bounding box center [498, 311] width 106 height 26
